Goal: Task Accomplishment & Management: Manage account settings

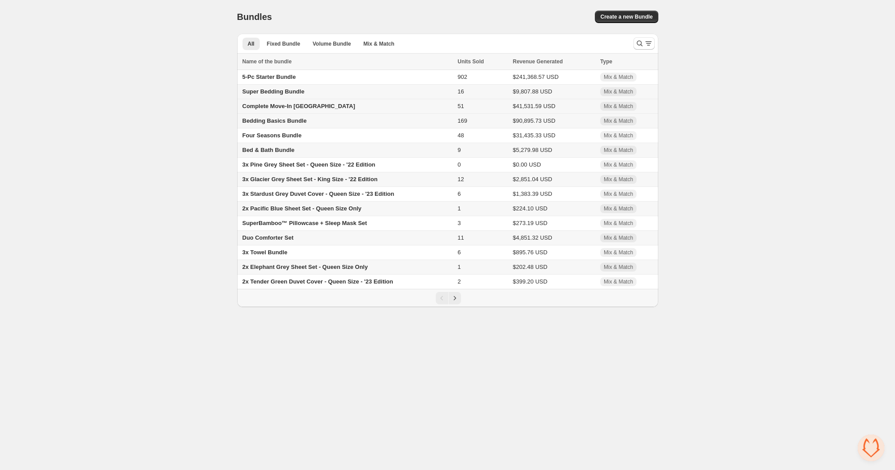
click at [280, 107] on span "Complete Move-In Bundle" at bounding box center [298, 106] width 113 height 7
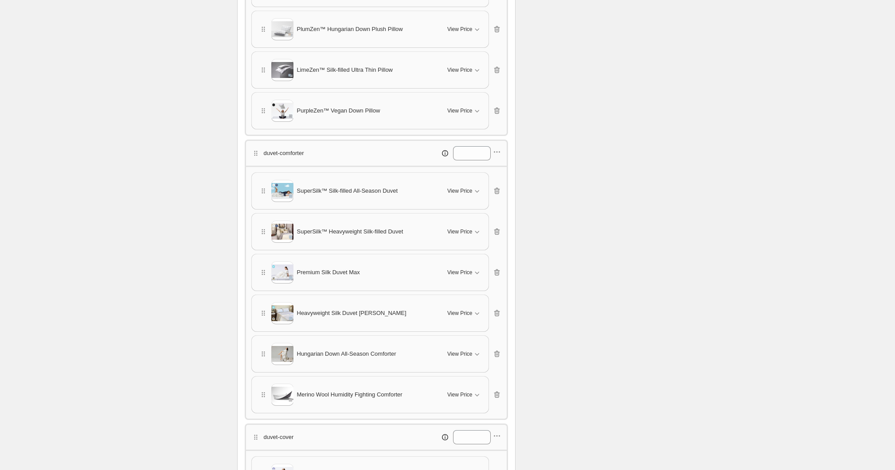
scroll to position [314, 0]
click at [501, 147] on icon "button" at bounding box center [496, 149] width 9 height 9
click at [501, 179] on span "Edit products" at bounding box center [502, 178] width 48 height 9
click at [470, 227] on span "View Price" at bounding box center [459, 229] width 25 height 7
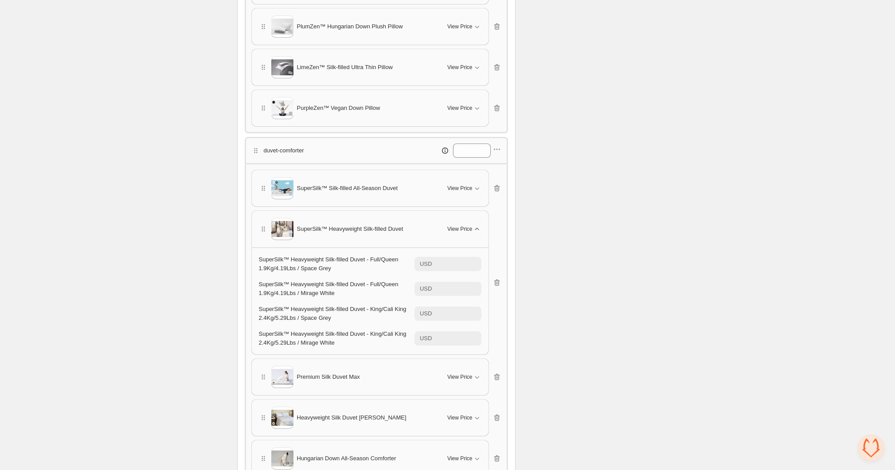
click at [470, 227] on span "View Price" at bounding box center [459, 229] width 25 height 7
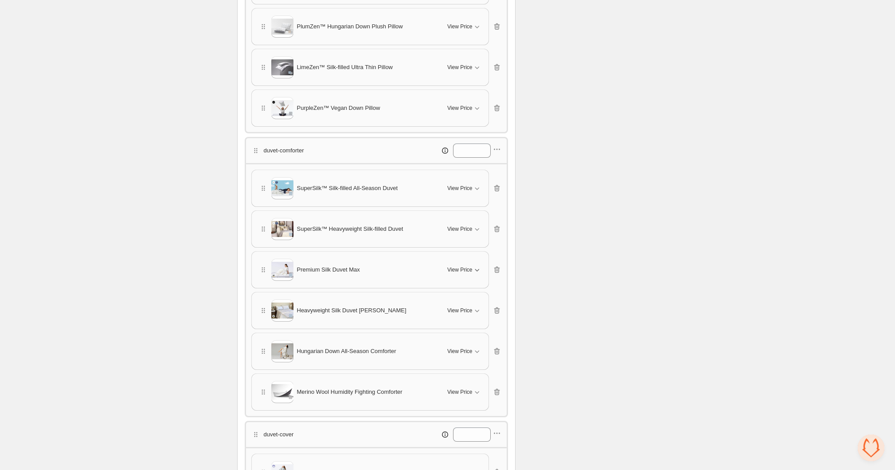
click at [465, 266] on span "View Price" at bounding box center [459, 269] width 25 height 7
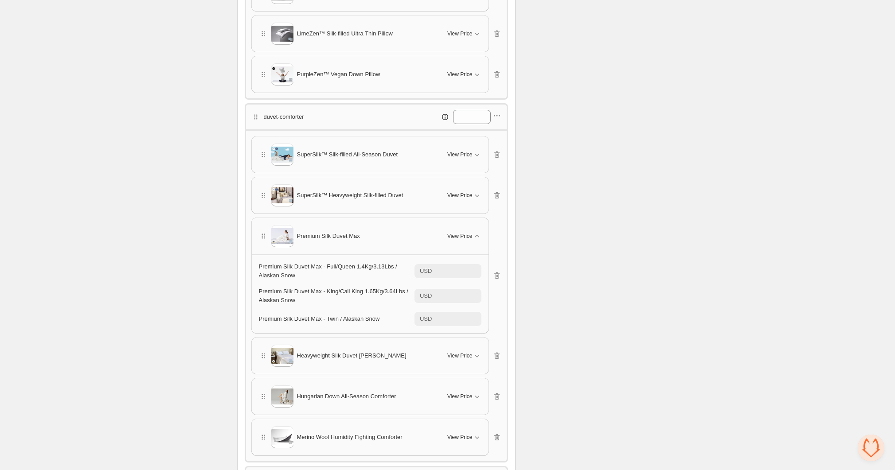
scroll to position [348, 0]
click at [480, 351] on icon "button" at bounding box center [476, 355] width 9 height 9
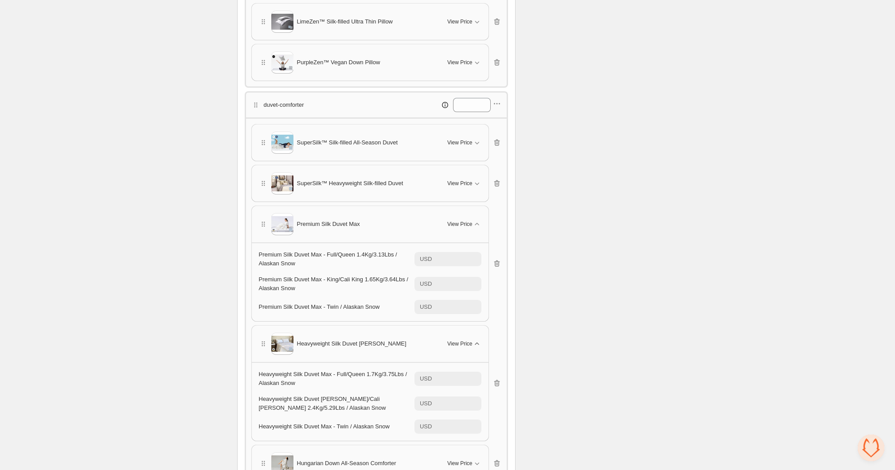
scroll to position [360, 0]
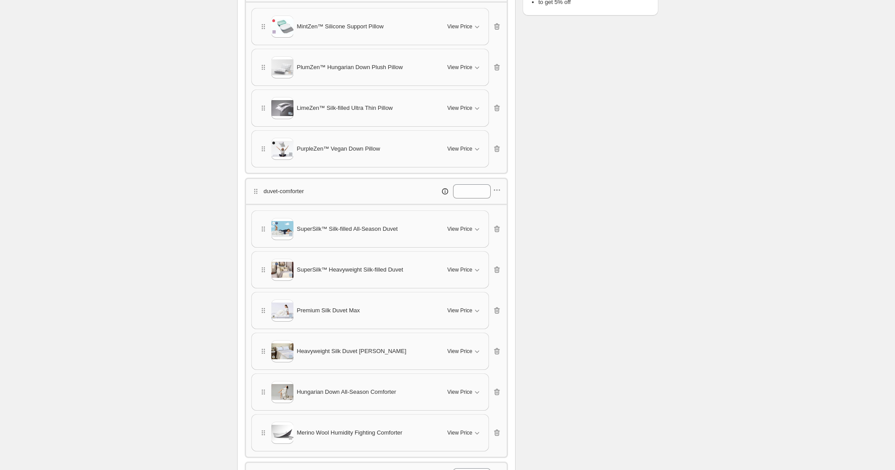
scroll to position [310, 0]
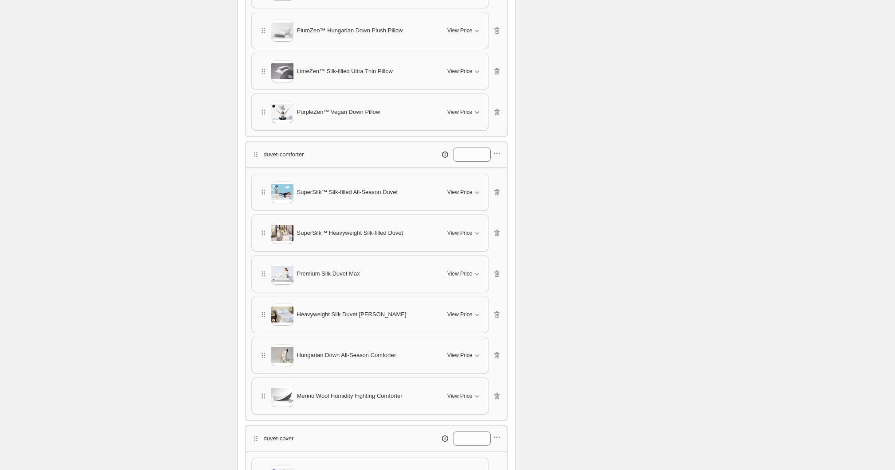
click at [476, 115] on button "View Price" at bounding box center [464, 112] width 44 height 14
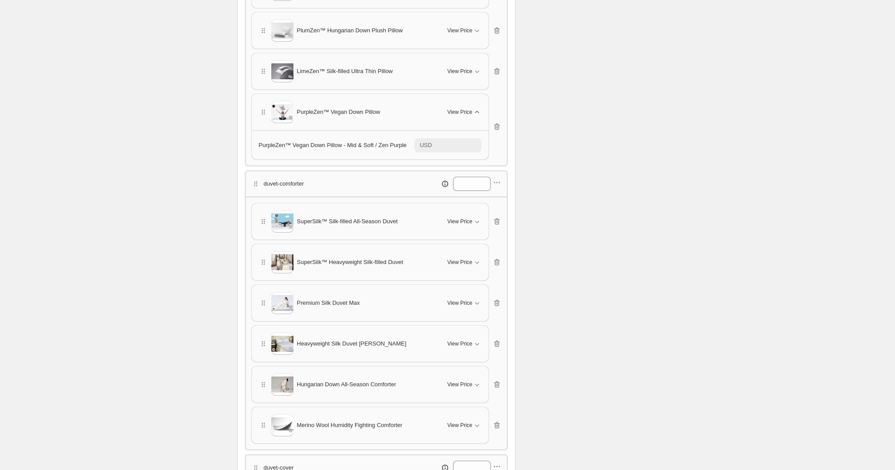
click at [476, 115] on button "View Price" at bounding box center [464, 112] width 44 height 14
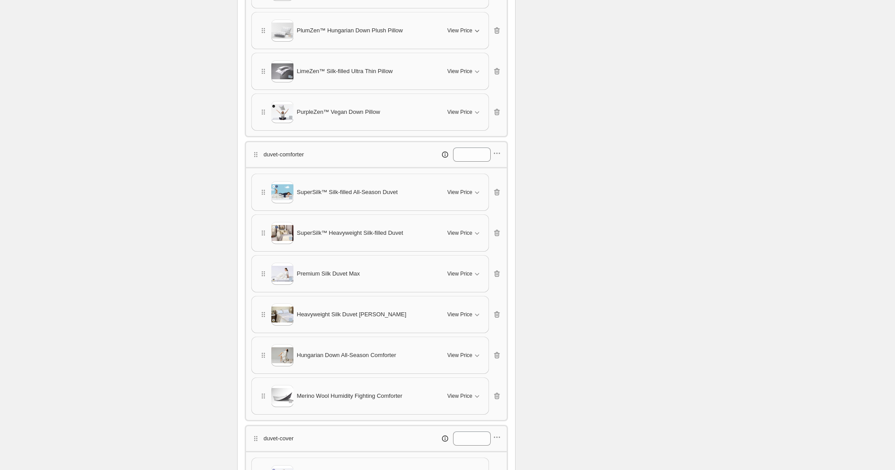
click at [476, 27] on icon "button" at bounding box center [476, 30] width 9 height 9
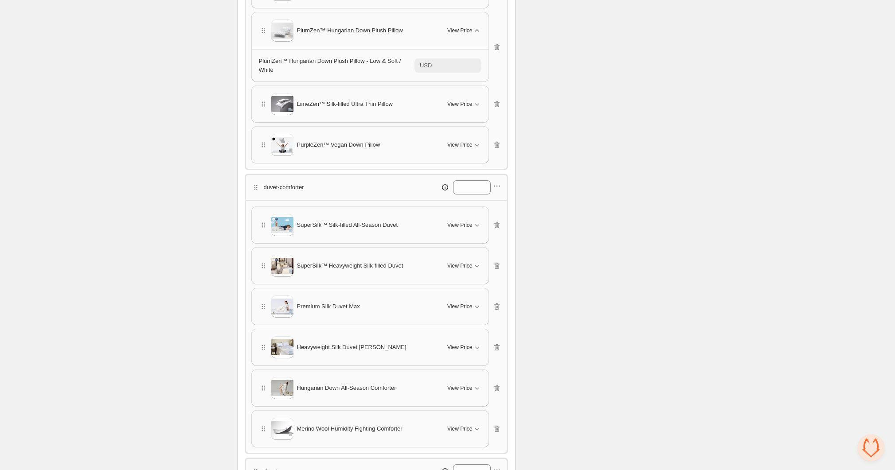
click at [476, 27] on icon "button" at bounding box center [476, 30] width 9 height 9
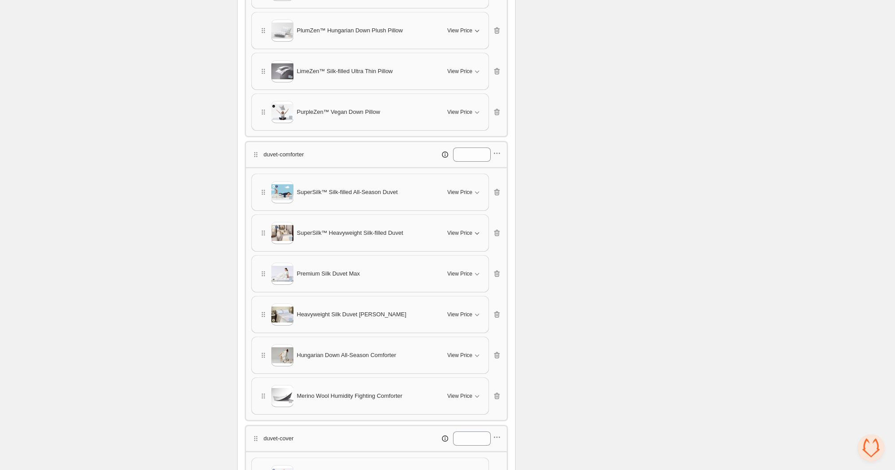
click at [452, 230] on span "View Price" at bounding box center [459, 233] width 25 height 7
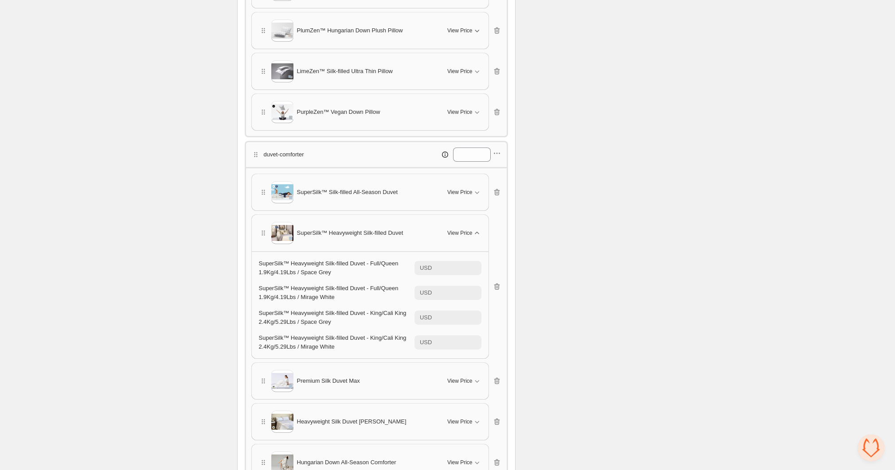
click at [452, 230] on span "View Price" at bounding box center [459, 233] width 25 height 7
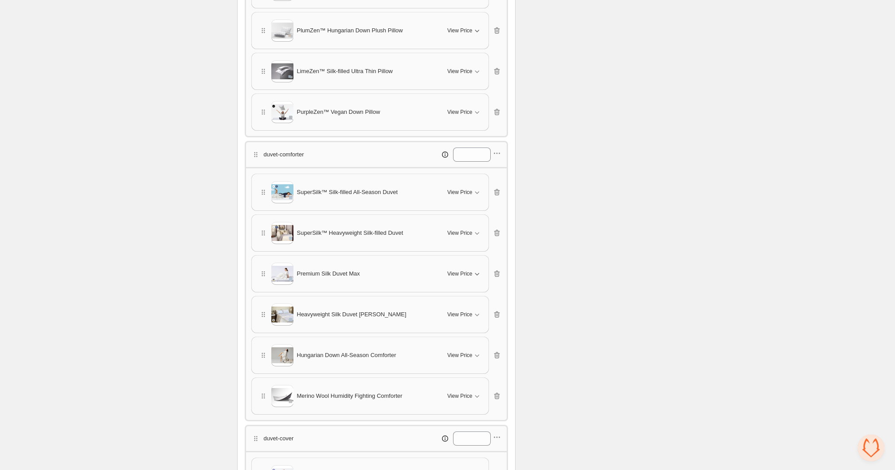
click at [459, 270] on span "View Price" at bounding box center [459, 273] width 25 height 7
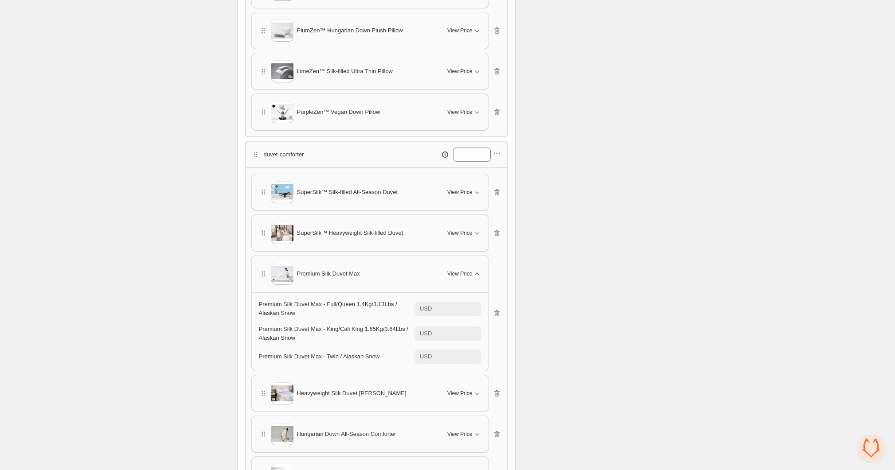
click at [459, 270] on span "View Price" at bounding box center [459, 273] width 25 height 7
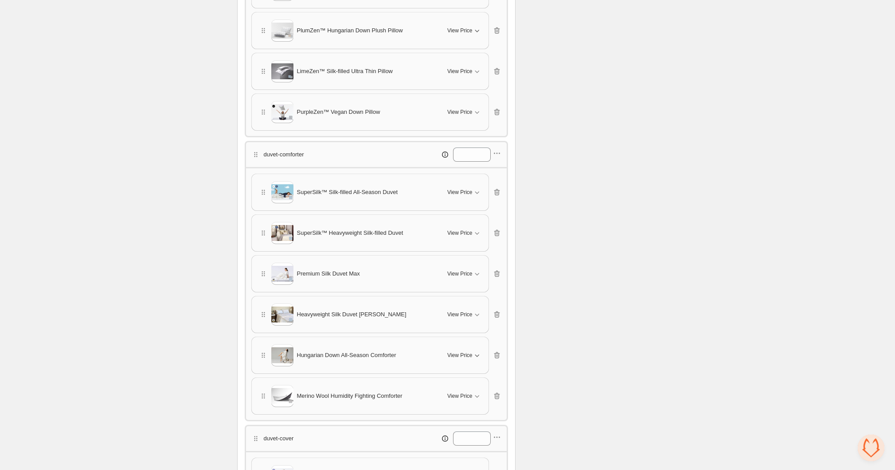
click at [469, 348] on button "View Price" at bounding box center [464, 355] width 44 height 14
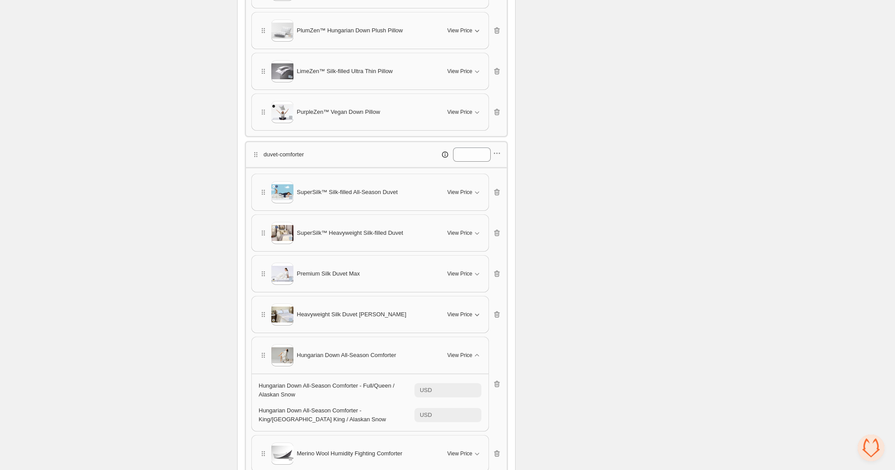
click at [465, 312] on span "View Price" at bounding box center [459, 314] width 25 height 7
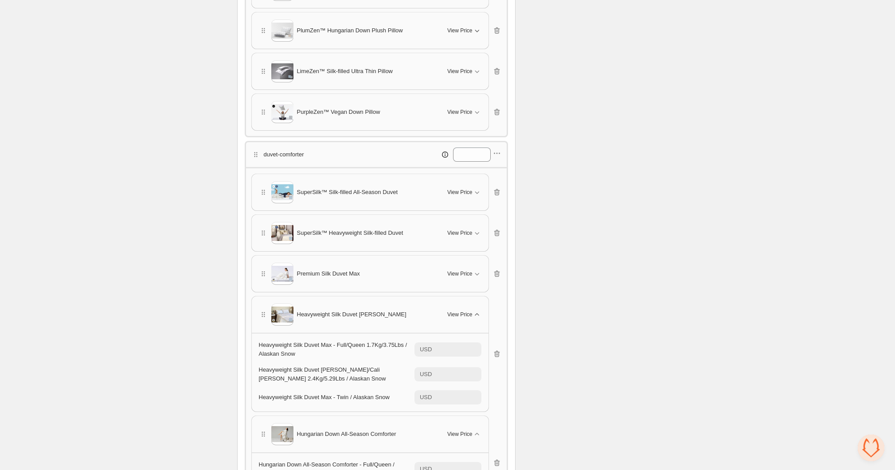
click at [465, 312] on span "View Price" at bounding box center [459, 314] width 25 height 7
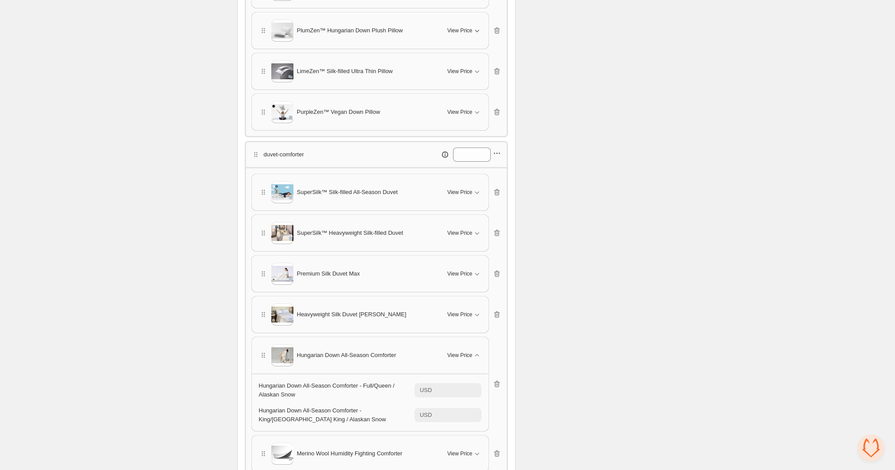
click at [497, 149] on icon "button" at bounding box center [496, 153] width 9 height 9
click at [487, 184] on span "Edit products" at bounding box center [502, 182] width 48 height 9
click at [479, 310] on icon "button" at bounding box center [476, 314] width 9 height 9
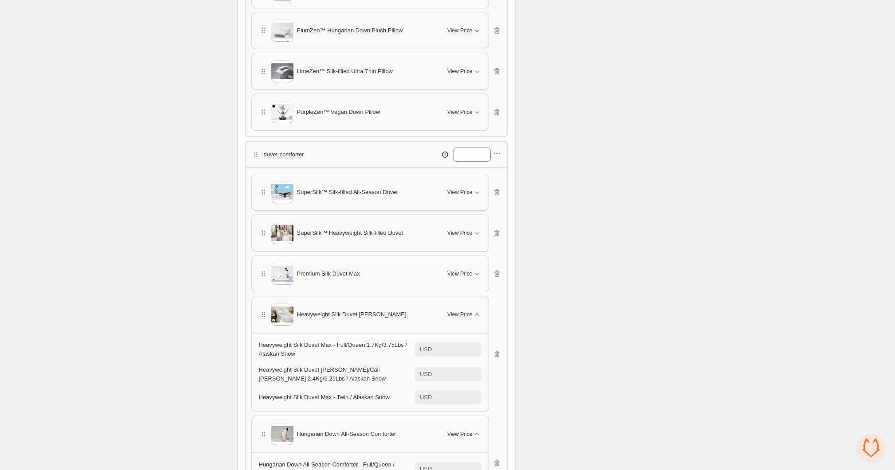
click at [478, 310] on icon "button" at bounding box center [476, 314] width 9 height 9
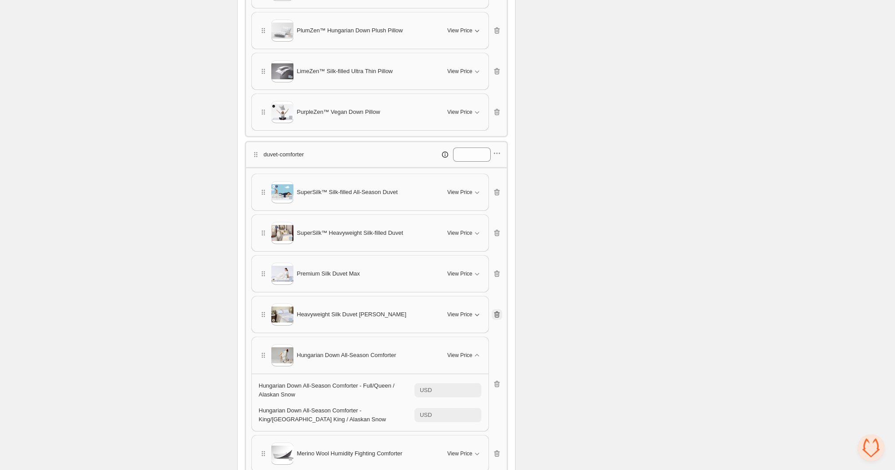
click at [497, 311] on icon "button" at bounding box center [496, 314] width 9 height 9
type input "*****"
click at [495, 272] on icon "button" at bounding box center [497, 274] width 6 height 7
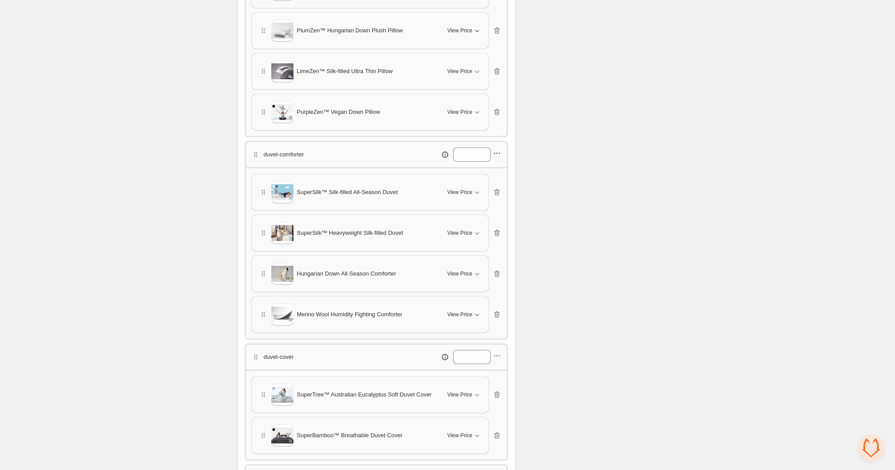
click at [495, 151] on icon "button" at bounding box center [496, 153] width 9 height 9
click at [490, 180] on span "Edit products" at bounding box center [502, 182] width 48 height 9
click at [473, 351] on icon "button" at bounding box center [476, 355] width 9 height 9
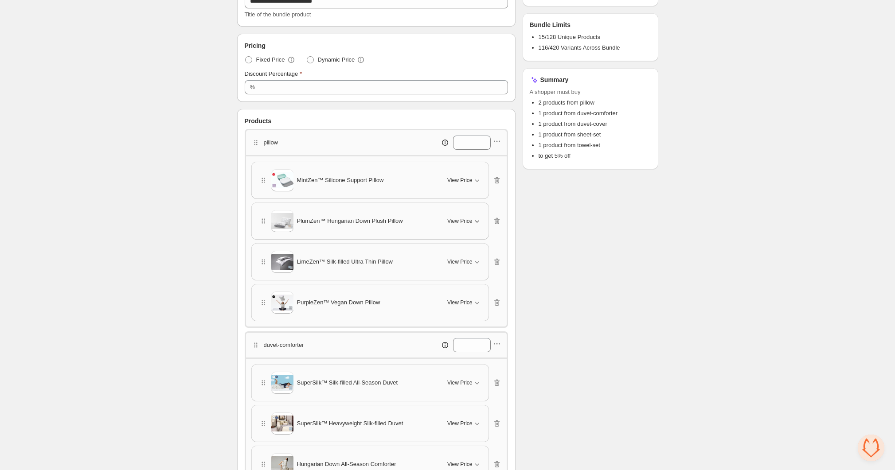
scroll to position [0, 0]
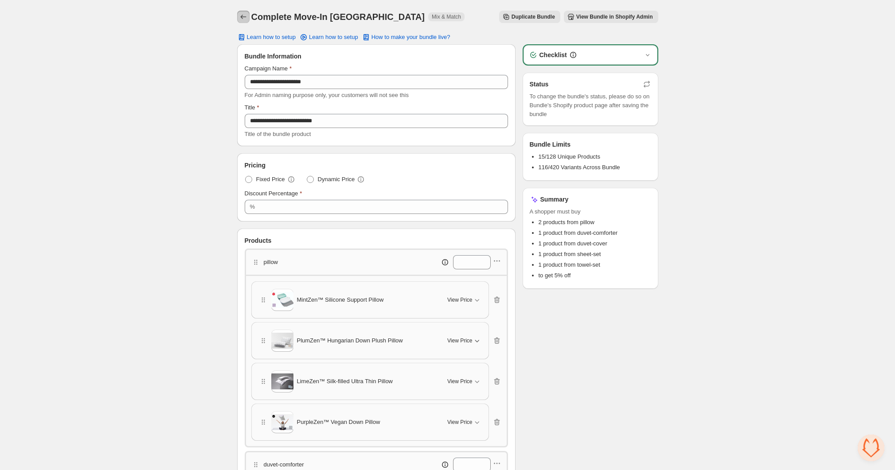
click at [249, 18] on button "Back" at bounding box center [243, 17] width 12 height 12
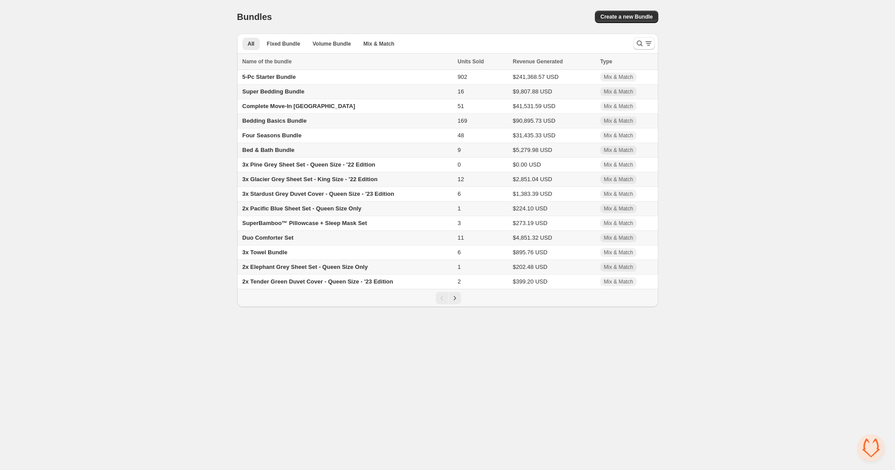
click at [279, 122] on span "Bedding Basics Bundle" at bounding box center [274, 120] width 64 height 7
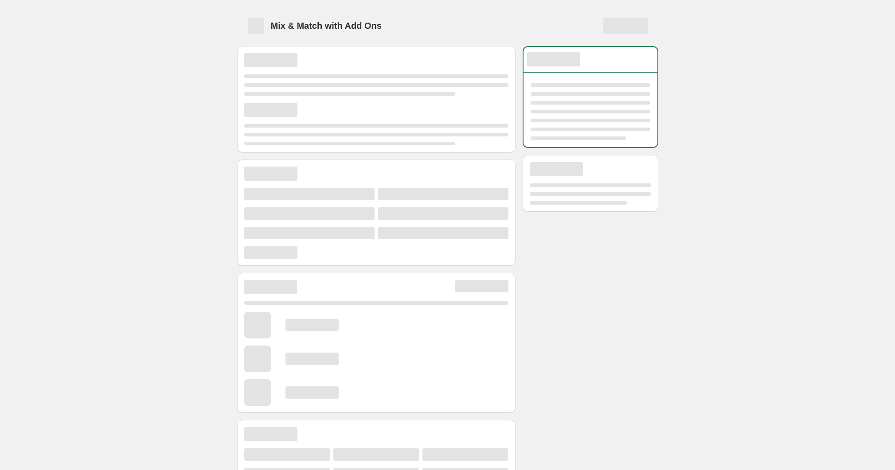
scroll to position [187, 0]
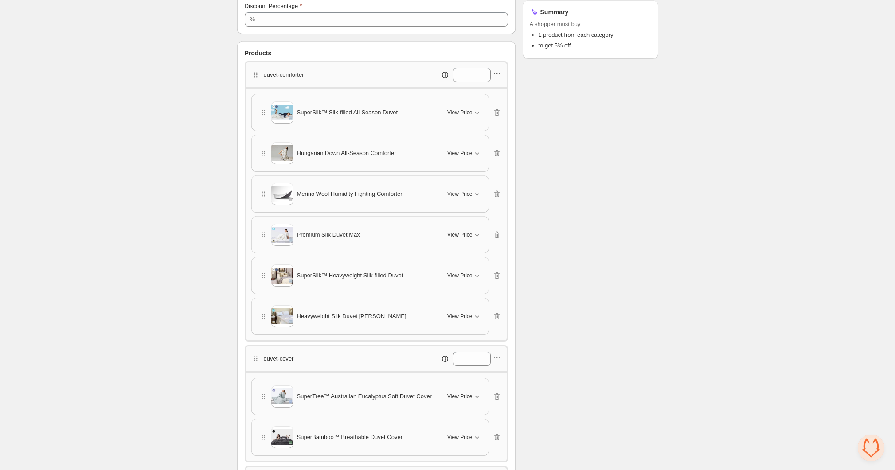
click at [499, 74] on icon "button" at bounding box center [496, 73] width 9 height 9
click at [569, 106] on div "Checklist Status To change the bundle's status, please do so on Bundle's Shopif…" at bounding box center [590, 307] width 136 height 900
click at [496, 234] on icon "button" at bounding box center [495, 235] width 1 height 3
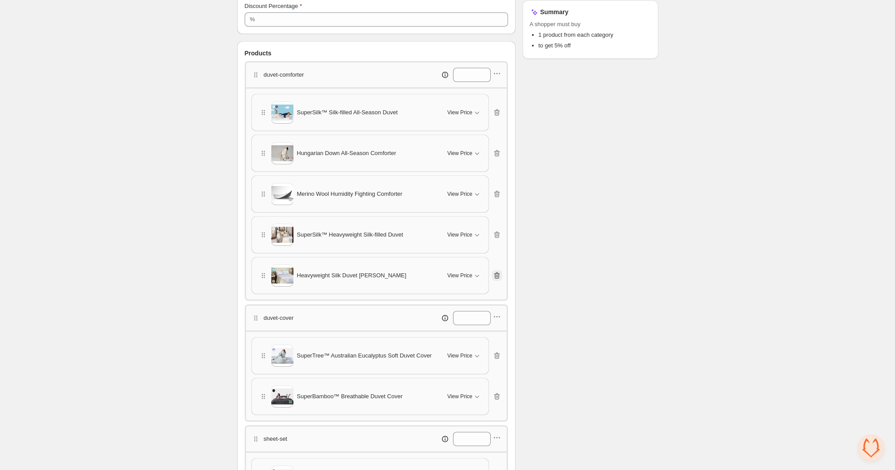
click at [496, 277] on icon "button" at bounding box center [496, 275] width 9 height 9
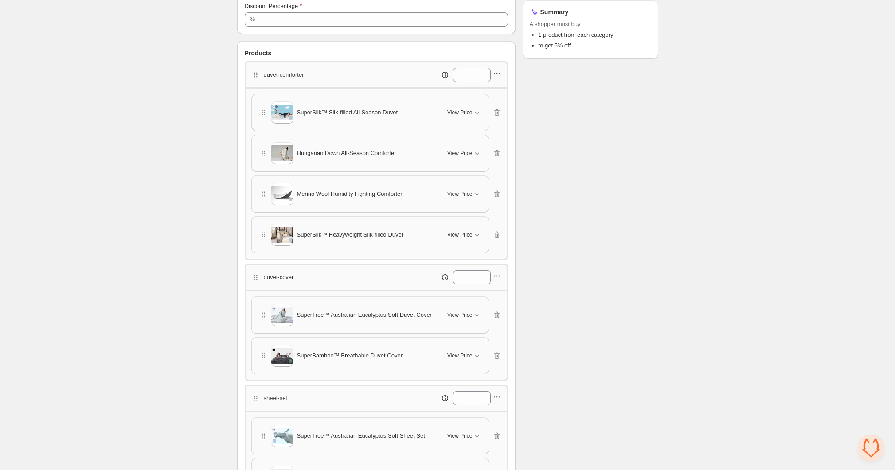
click at [499, 69] on icon "button" at bounding box center [496, 73] width 9 height 9
drag, startPoint x: 485, startPoint y: 115, endPoint x: 495, endPoint y: 104, distance: 15.0
click at [495, 104] on ul "Edit category title Edit products Duplicate category Delete category" at bounding box center [496, 111] width 65 height 59
click at [495, 104] on span "Edit products" at bounding box center [502, 105] width 48 height 9
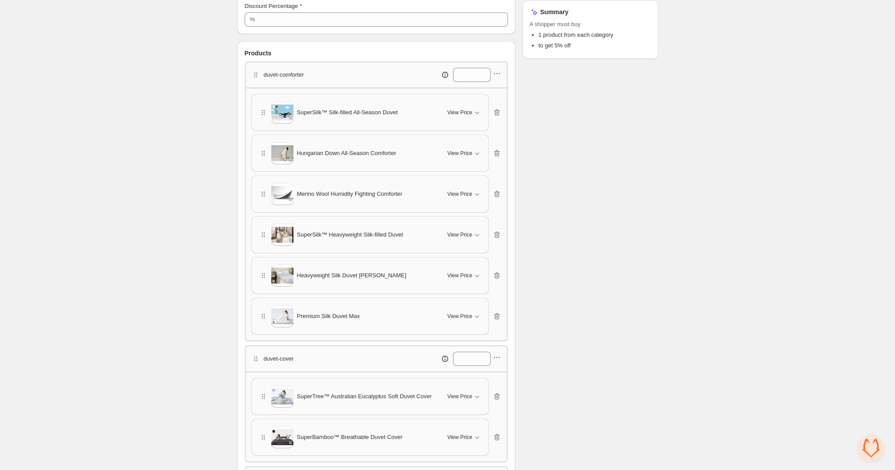
scroll to position [0, 0]
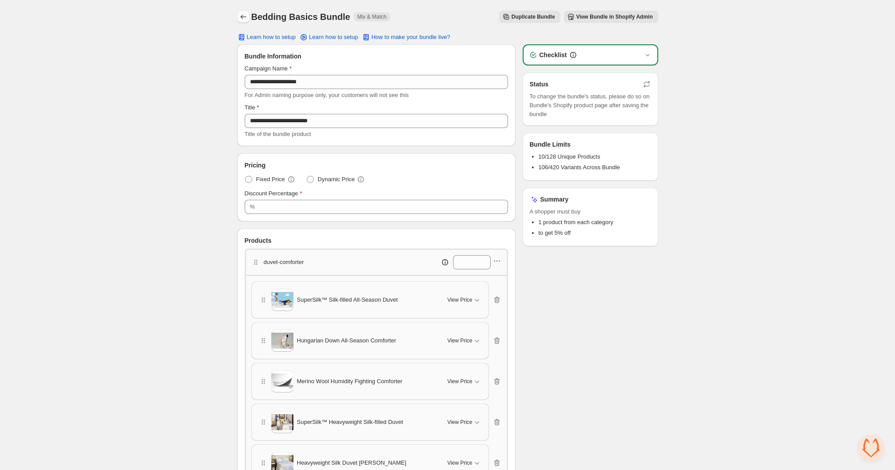
click at [242, 16] on icon "Back" at bounding box center [243, 16] width 9 height 9
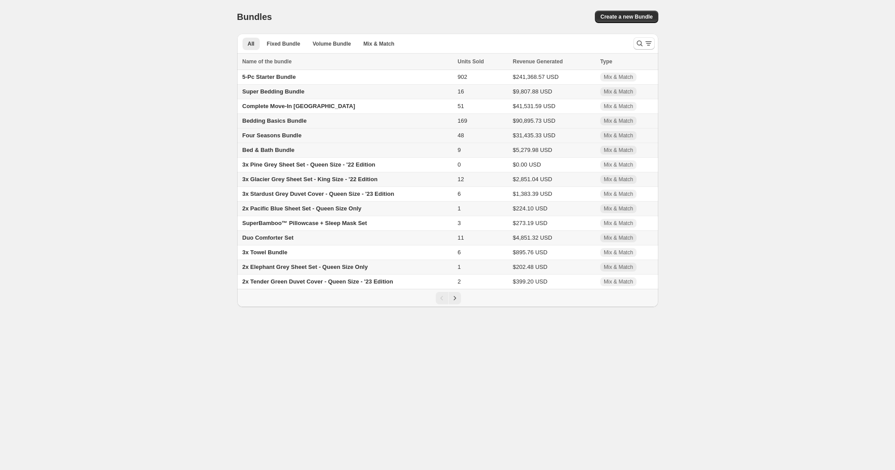
click at [280, 136] on span "Four Seasons Bundle" at bounding box center [271, 135] width 59 height 7
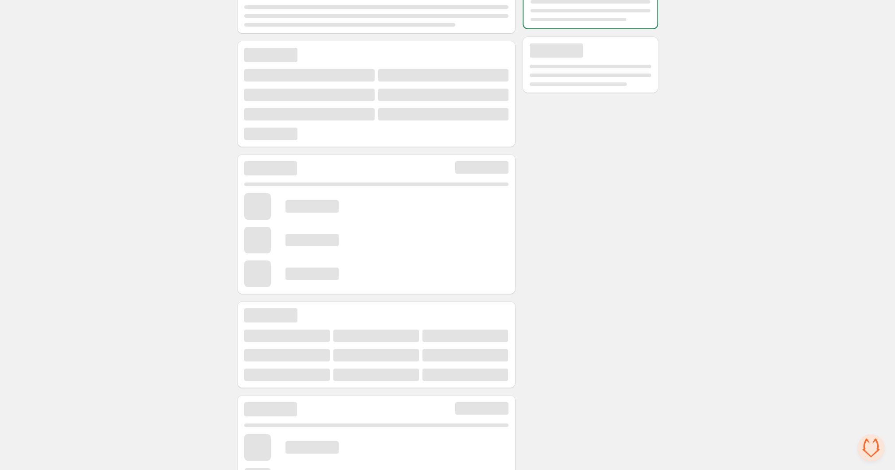
scroll to position [121, 0]
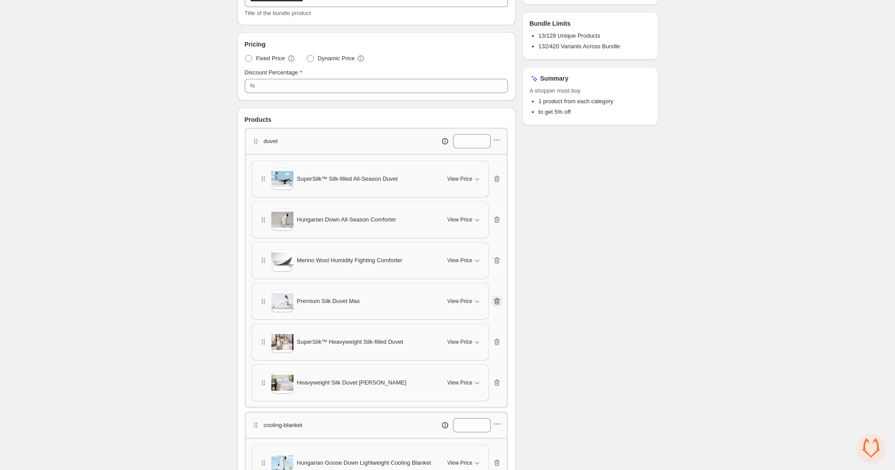
click at [498, 302] on icon "button" at bounding box center [497, 301] width 6 height 7
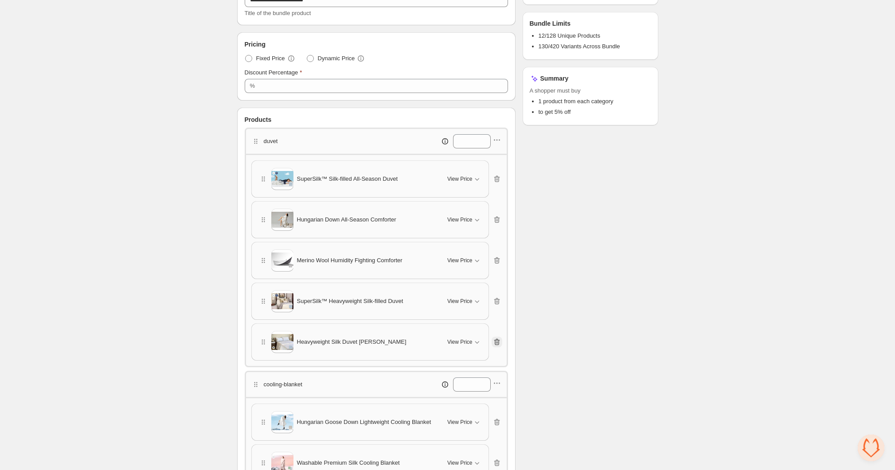
click at [499, 344] on icon "button" at bounding box center [496, 342] width 9 height 9
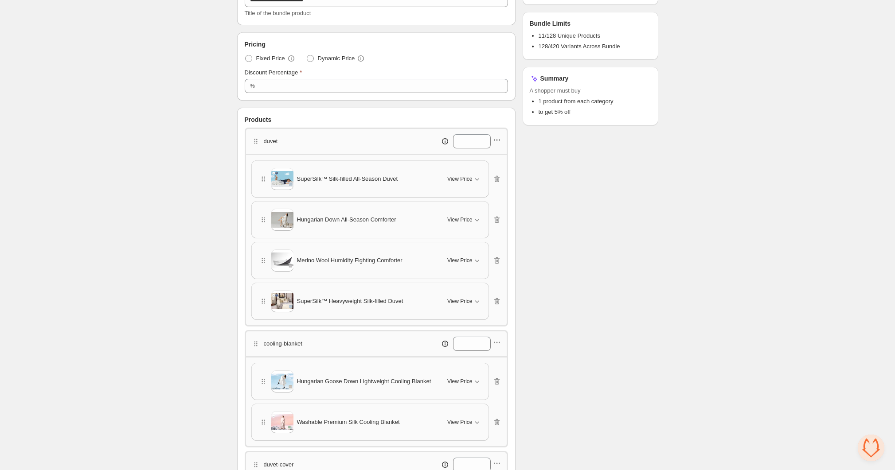
click at [498, 138] on icon "button" at bounding box center [496, 140] width 9 height 9
click at [487, 169] on span "Edit products" at bounding box center [502, 171] width 48 height 9
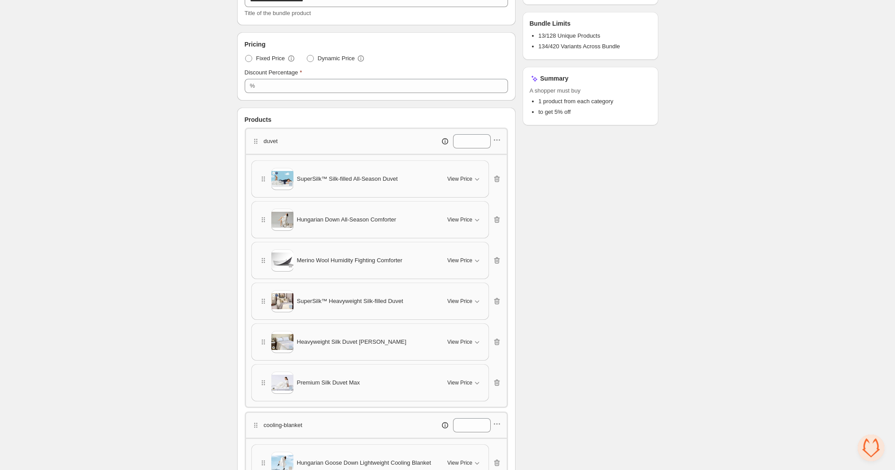
scroll to position [0, 0]
